Goal: Task Accomplishment & Management: Manage account settings

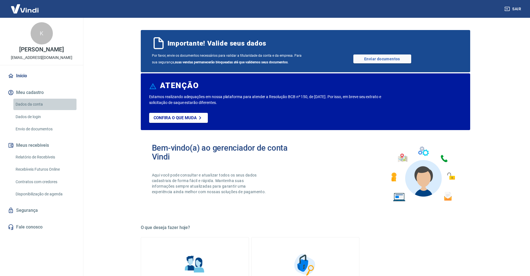
click at [40, 109] on link "Dados da conta" at bounding box center [44, 104] width 63 height 11
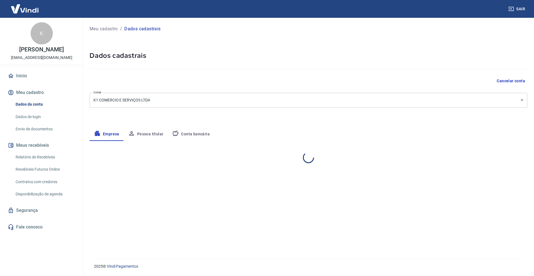
select select "BA"
select select "business"
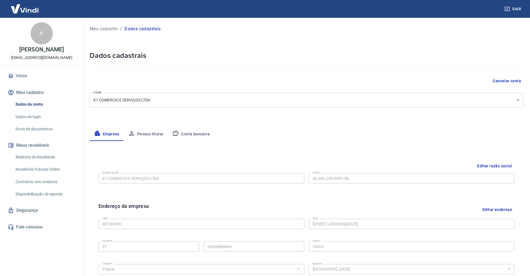
click at [204, 134] on button "Conta bancária" at bounding box center [191, 134] width 46 height 13
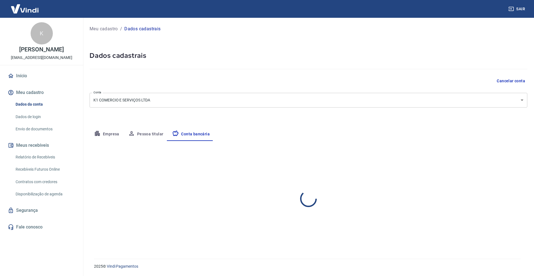
select select "1"
click at [27, 82] on link "Início" at bounding box center [42, 76] width 70 height 12
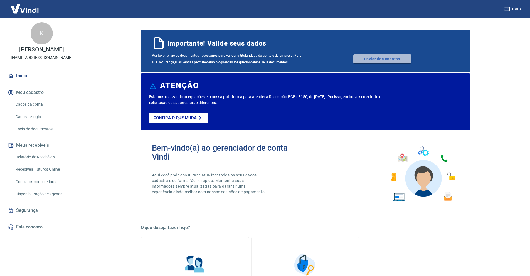
click at [380, 60] on link "Enviar documentos" at bounding box center [382, 59] width 58 height 9
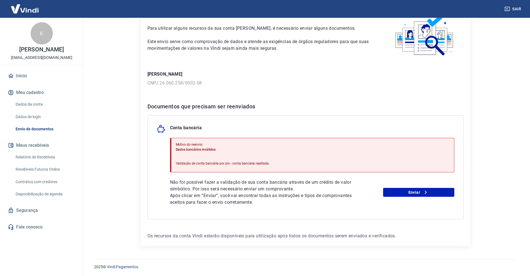
scroll to position [33, 0]
click at [418, 193] on link "Enviar" at bounding box center [418, 192] width 71 height 9
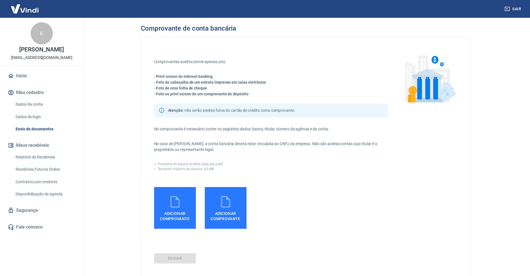
click at [23, 12] on img at bounding box center [25, 8] width 36 height 17
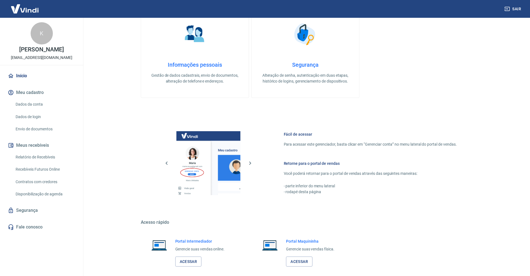
scroll to position [258, 0]
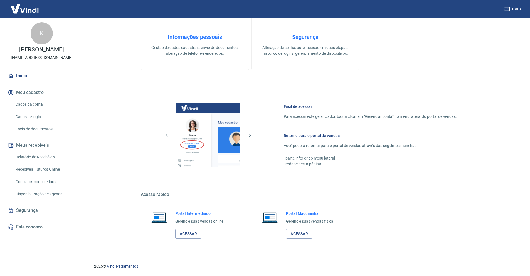
click at [28, 110] on link "Dados da conta" at bounding box center [44, 104] width 63 height 11
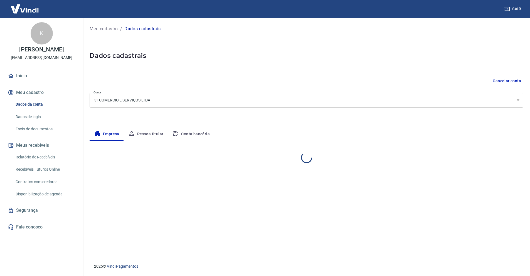
select select "BA"
select select "business"
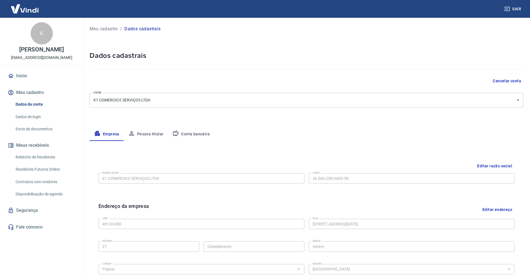
scroll to position [83, 0]
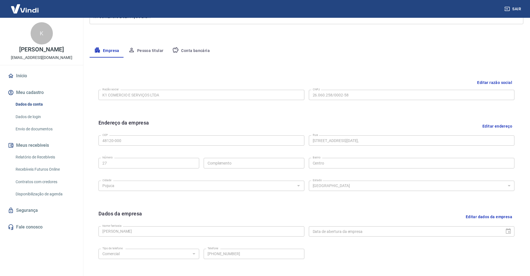
click at [189, 50] on button "Conta bancária" at bounding box center [191, 50] width 46 height 13
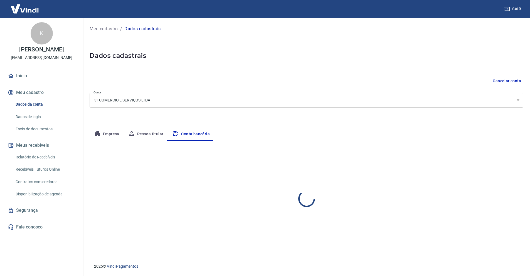
scroll to position [0, 0]
select select "1"
click at [202, 104] on body "Sair K KAIQUE RODRIGUES BENICIO digital@eletroluxx.com.br Início Meu cadastro D…" at bounding box center [267, 138] width 534 height 276
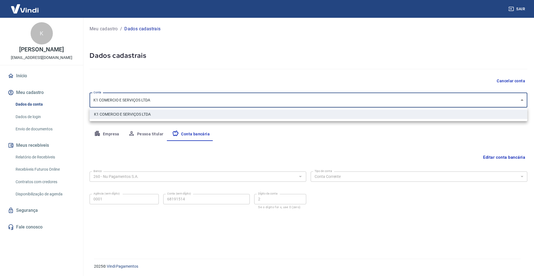
drag, startPoint x: 285, startPoint y: 145, endPoint x: 307, endPoint y: 151, distance: 23.0
click at [285, 145] on div at bounding box center [267, 138] width 534 height 276
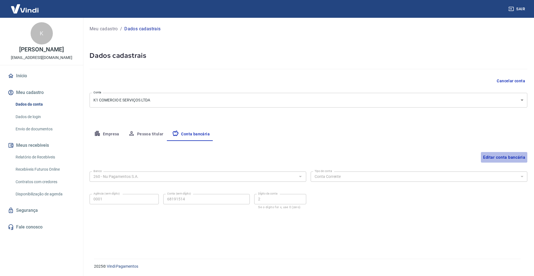
click at [508, 159] on button "Editar conta bancária" at bounding box center [504, 157] width 46 height 11
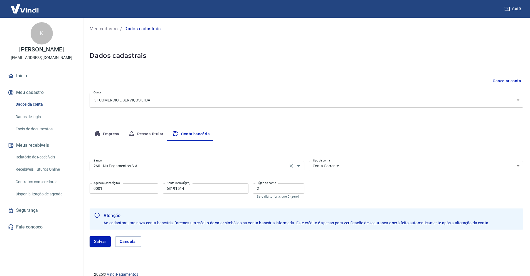
click at [184, 168] on input "260 - Nu Pagamentos S.A." at bounding box center [188, 166] width 195 height 7
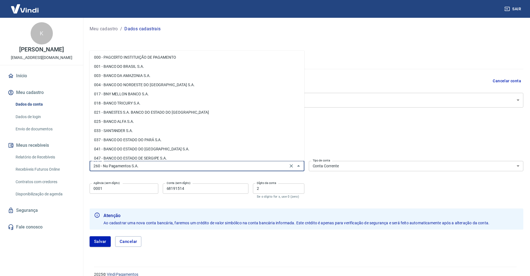
click at [184, 168] on input "260 - Nu Pagamentos S.A." at bounding box center [188, 166] width 195 height 7
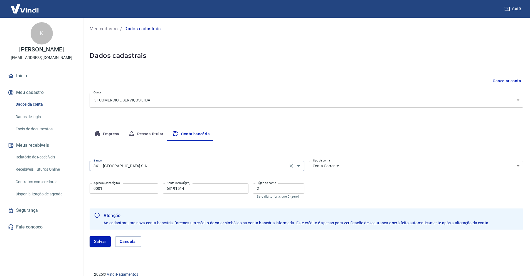
type input "341 - ITAÚ UNIBANCO S.A."
click at [137, 189] on input "0001" at bounding box center [124, 189] width 69 height 10
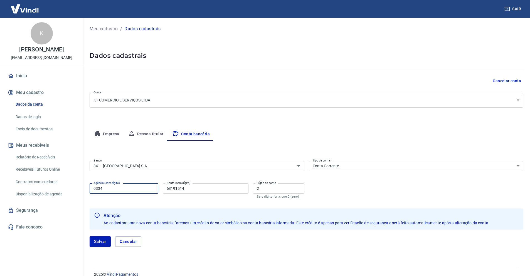
type input "0334"
click at [190, 186] on input "68191514" at bounding box center [206, 189] width 86 height 10
type input "99346"
drag, startPoint x: 264, startPoint y: 185, endPoint x: 240, endPoint y: 185, distance: 23.4
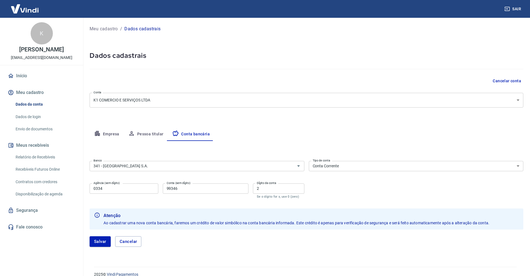
click at [240, 185] on div "Agência (sem dígito) 0334 Agência (sem dígito) Conta (sem dígito) 99346 Conta (…" at bounding box center [197, 190] width 215 height 18
click at [268, 189] on input "2" at bounding box center [278, 189] width 51 height 10
type input "6"
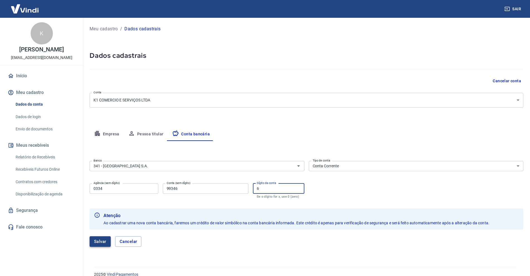
click at [96, 243] on button "Salvar" at bounding box center [100, 241] width 21 height 11
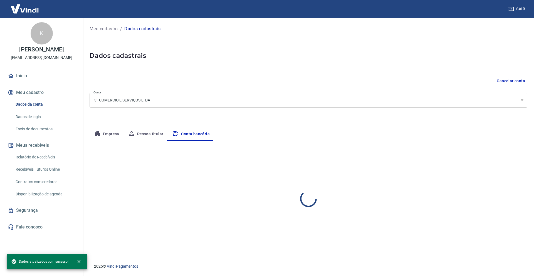
select select "1"
click at [148, 136] on button "Pessoa titular" at bounding box center [146, 134] width 44 height 13
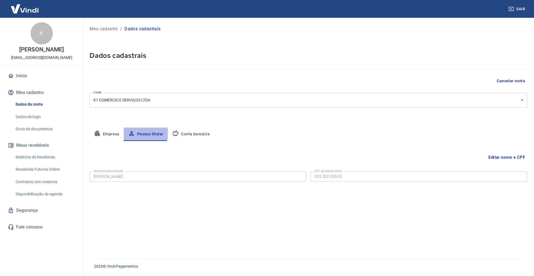
click at [125, 134] on button "Pessoa titular" at bounding box center [146, 134] width 44 height 13
click at [116, 133] on button "Empresa" at bounding box center [107, 134] width 34 height 13
select select "BA"
select select "business"
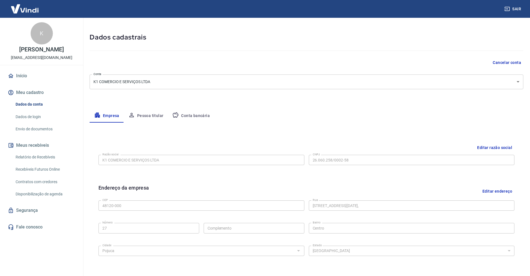
scroll to position [14, 0]
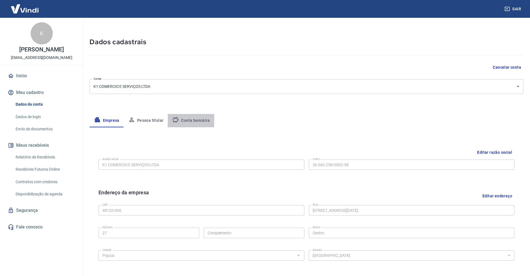
click at [194, 121] on button "Conta bancária" at bounding box center [191, 120] width 46 height 13
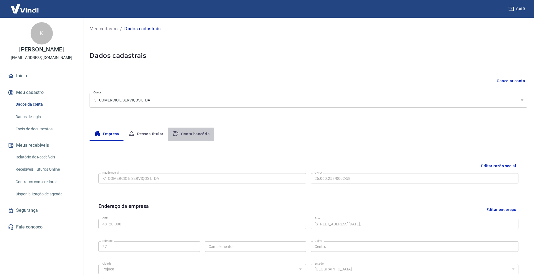
select select "1"
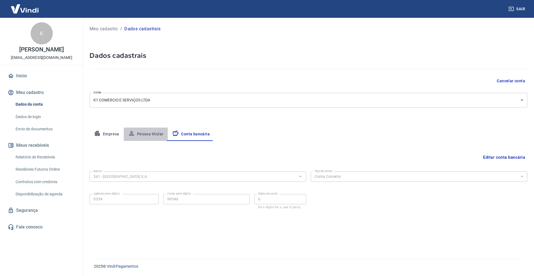
click at [152, 132] on button "Pessoa titular" at bounding box center [146, 134] width 44 height 13
click at [119, 134] on button "Empresa" at bounding box center [107, 134] width 34 height 13
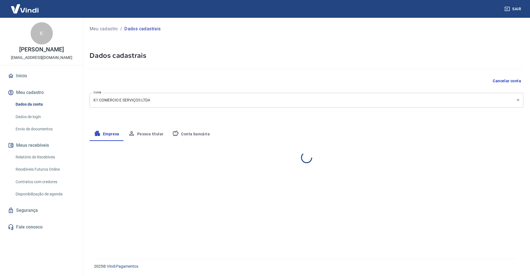
select select "BA"
select select "business"
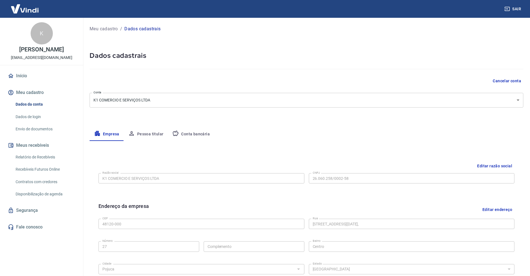
click at [181, 131] on button "Conta bancária" at bounding box center [191, 134] width 46 height 13
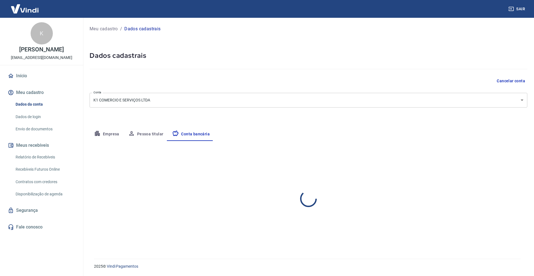
select select "1"
select select "BA"
select select "business"
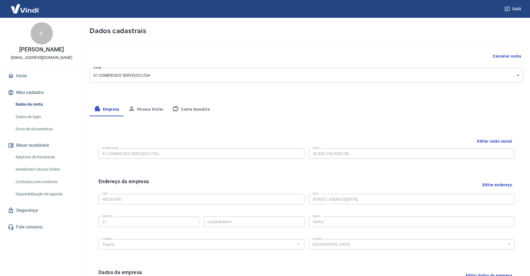
scroll to position [125, 0]
